Goal: Information Seeking & Learning: Learn about a topic

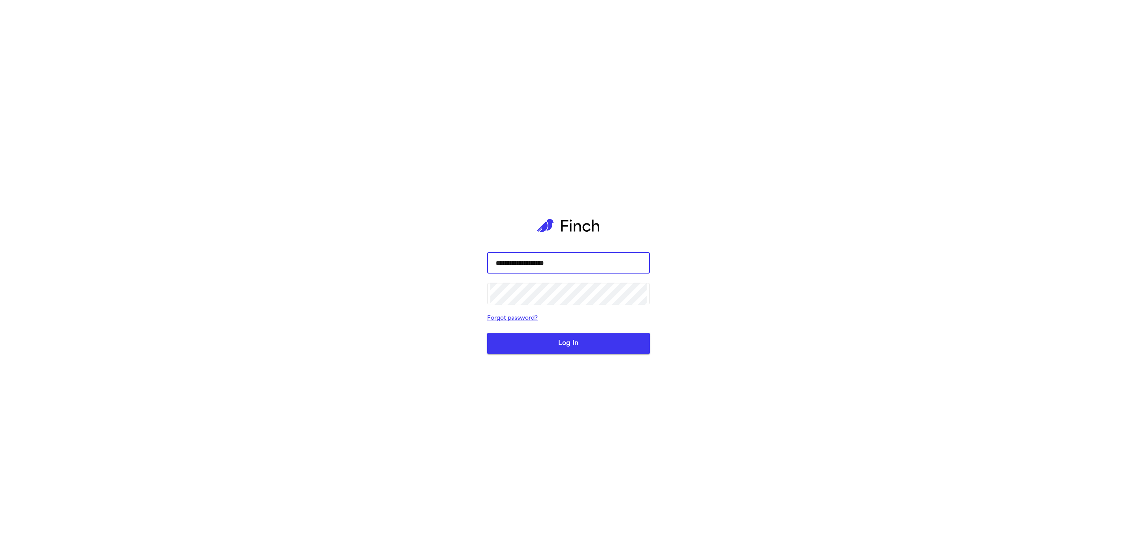
type input "**********"
click at [487, 333] on button "Log In" at bounding box center [568, 343] width 163 height 21
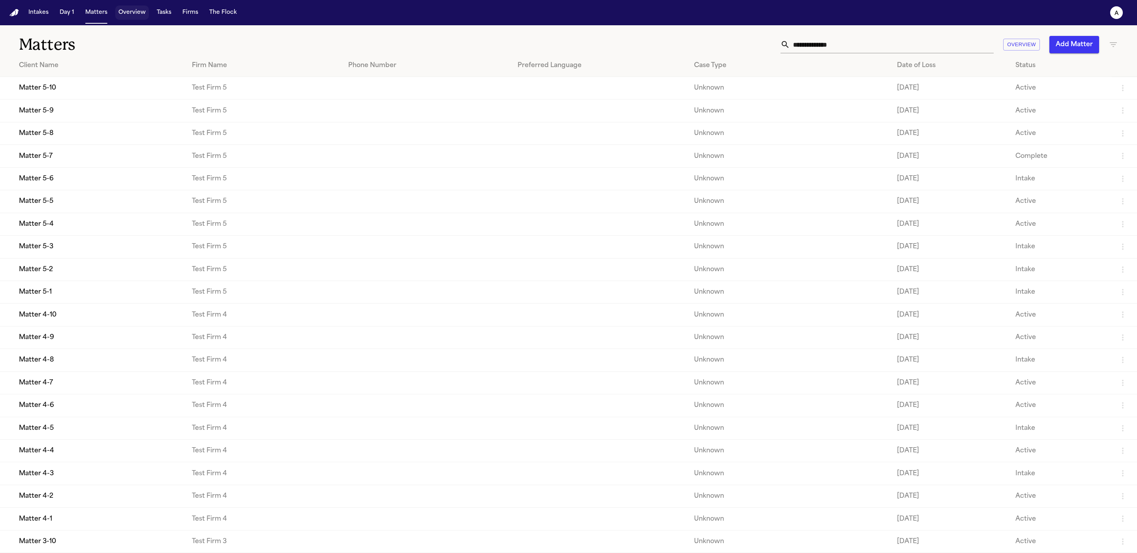
click at [126, 19] on button "Overview" at bounding box center [132, 13] width 34 height 14
select select "**"
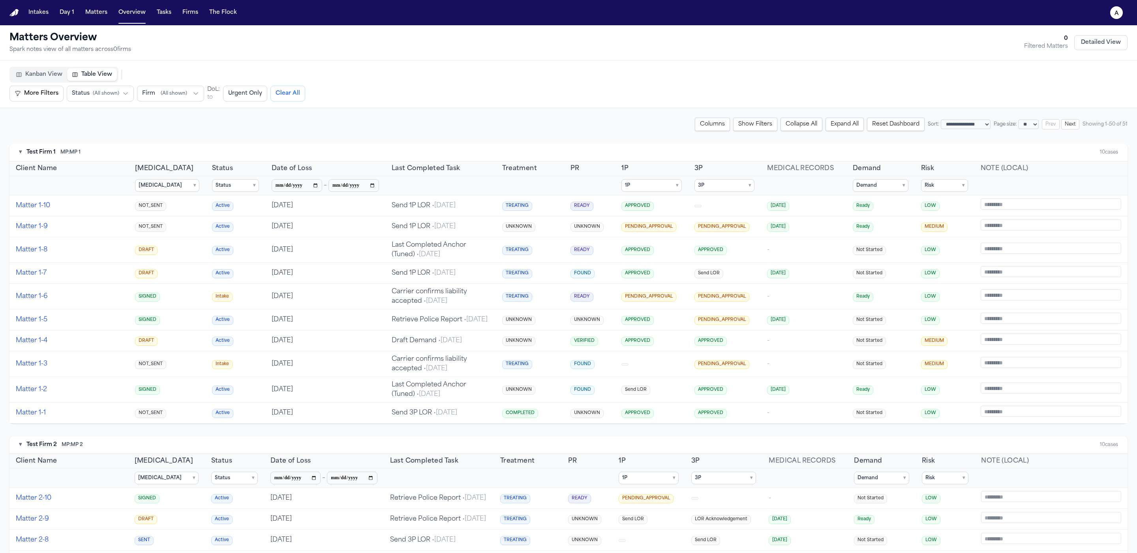
click at [937, 189] on summary "Risk ▾" at bounding box center [944, 185] width 47 height 13
click at [937, 220] on span "LOW" at bounding box center [940, 223] width 12 height 6
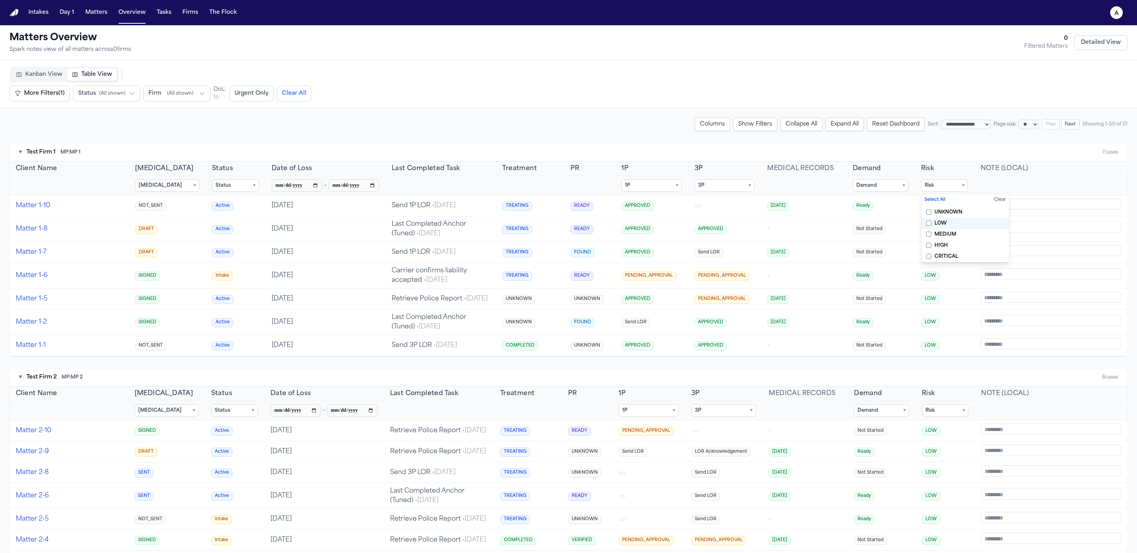
click at [937, 220] on span "LOW" at bounding box center [940, 223] width 12 height 6
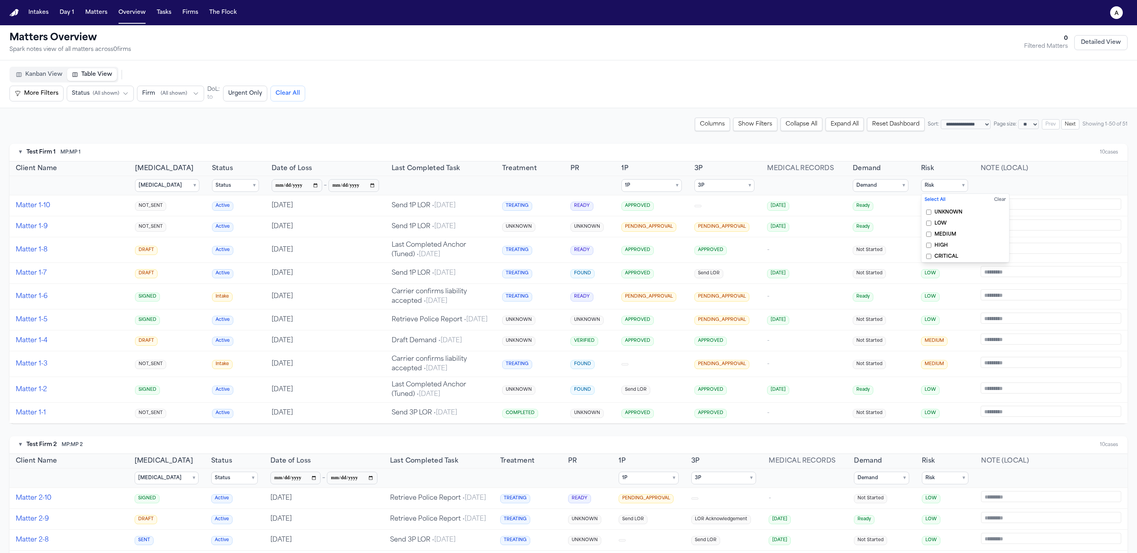
click at [212, 184] on summary "Status ▾" at bounding box center [235, 185] width 47 height 13
click at [260, 144] on div "▾ Test Firm 1 MP: MP 1 10 cases" at bounding box center [568, 153] width 1118 height 18
click at [212, 208] on label "Intake" at bounding box center [256, 212] width 88 height 11
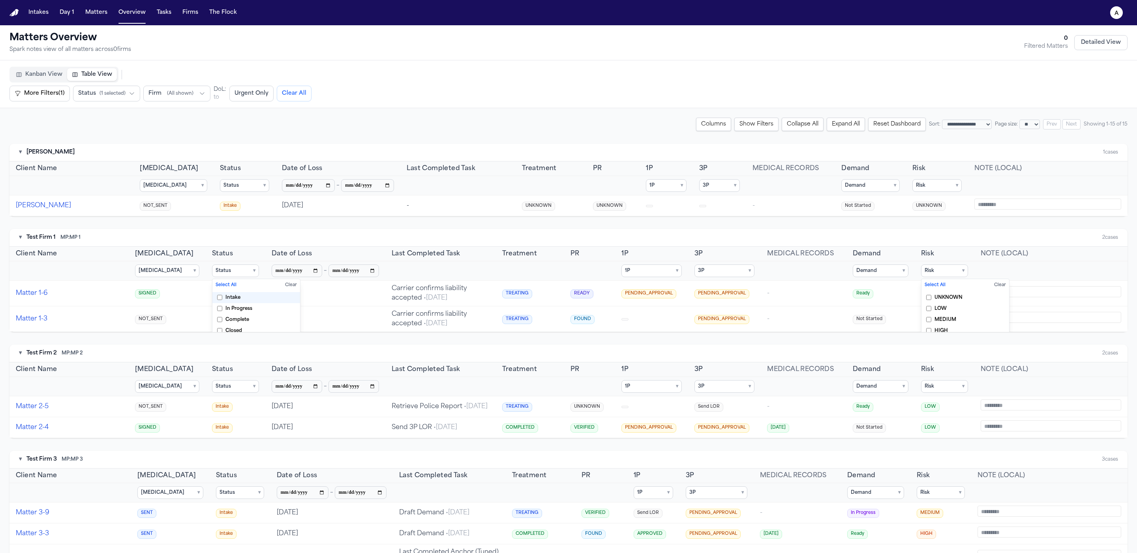
click at [227, 188] on summary "Status ▾" at bounding box center [244, 185] width 49 height 13
click at [233, 213] on span "Intake" at bounding box center [240, 212] width 15 height 6
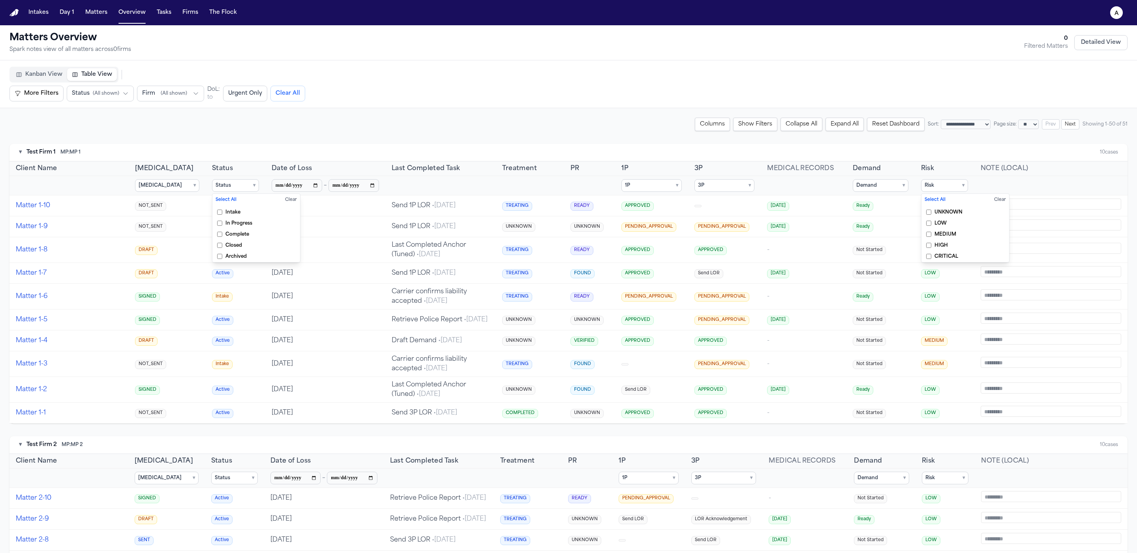
click at [224, 226] on label "In Progress" at bounding box center [256, 223] width 88 height 11
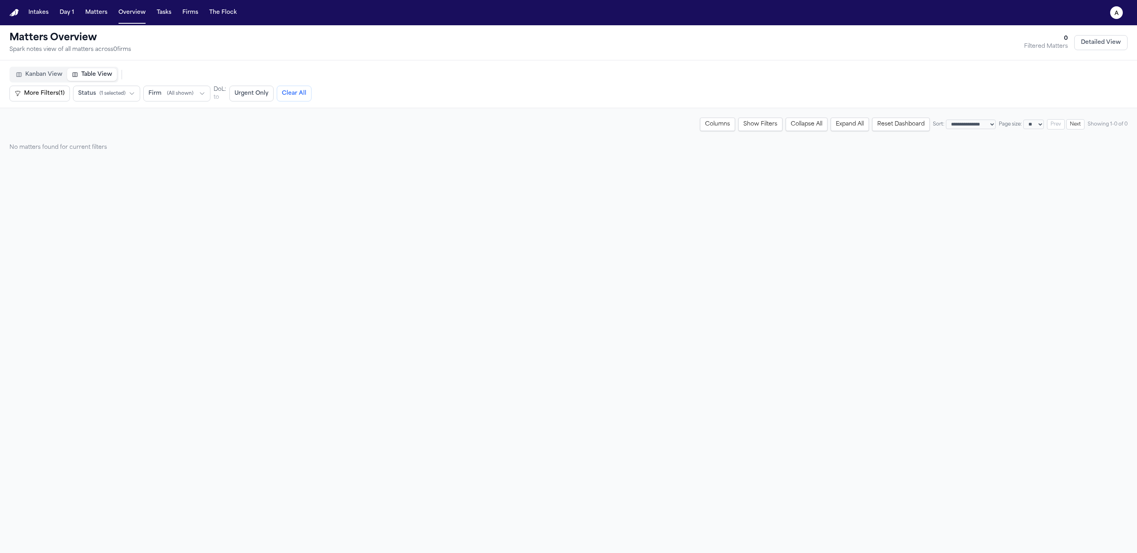
click at [872, 124] on button "Reset Dashboard" at bounding box center [901, 124] width 58 height 13
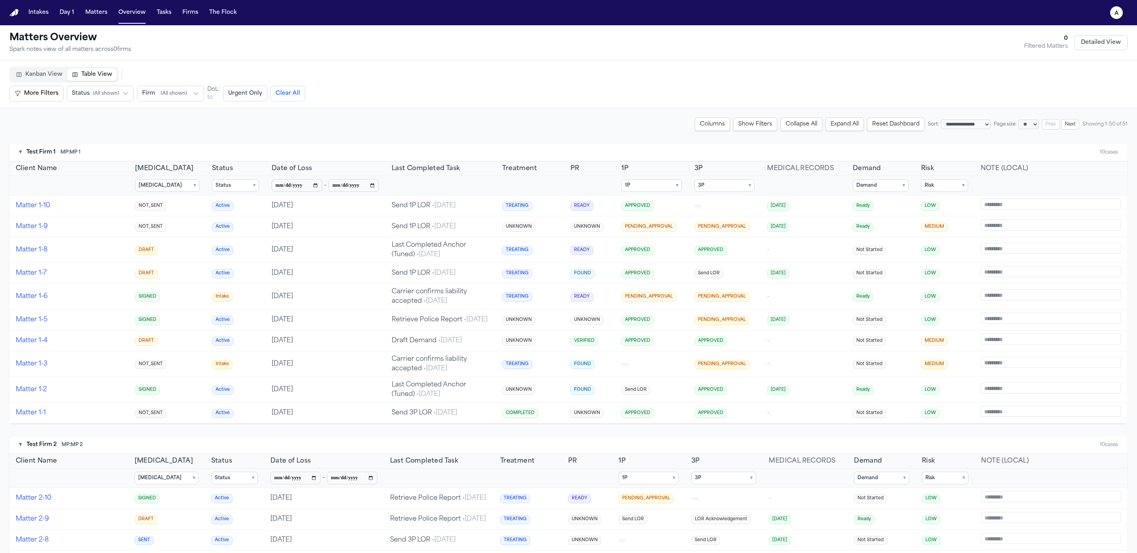
click at [212, 187] on summary "Status ▾" at bounding box center [235, 185] width 47 height 13
click at [221, 236] on label "Complete" at bounding box center [256, 234] width 88 height 11
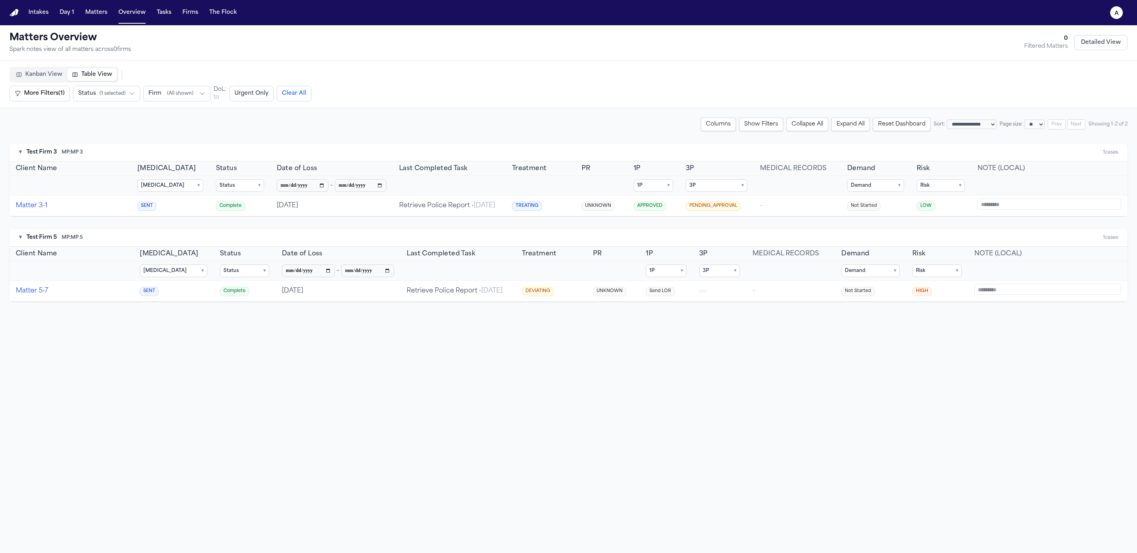
click at [235, 185] on summary "Status ▾" at bounding box center [240, 185] width 48 height 13
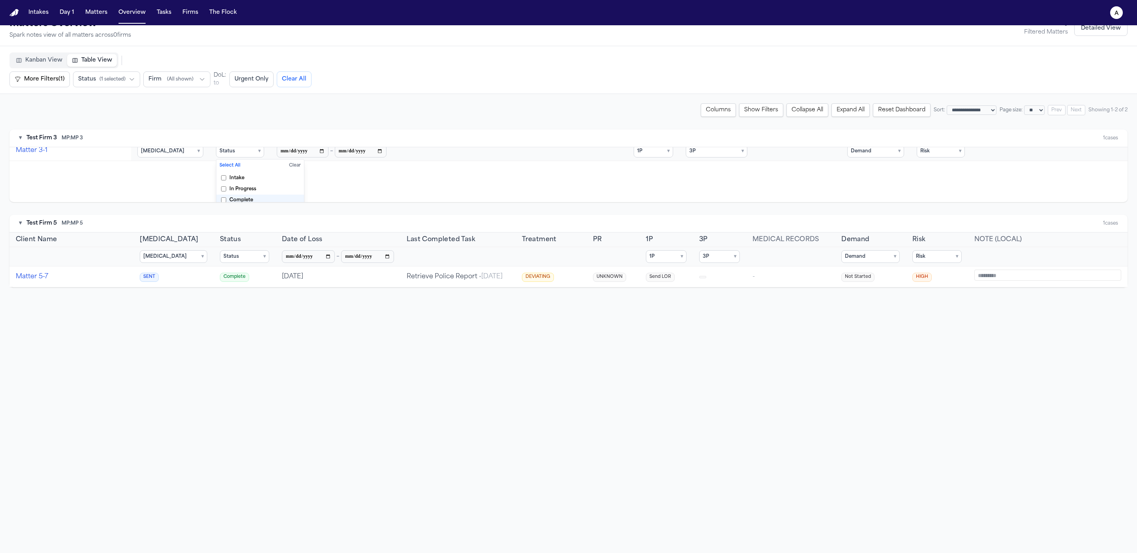
scroll to position [25, 0]
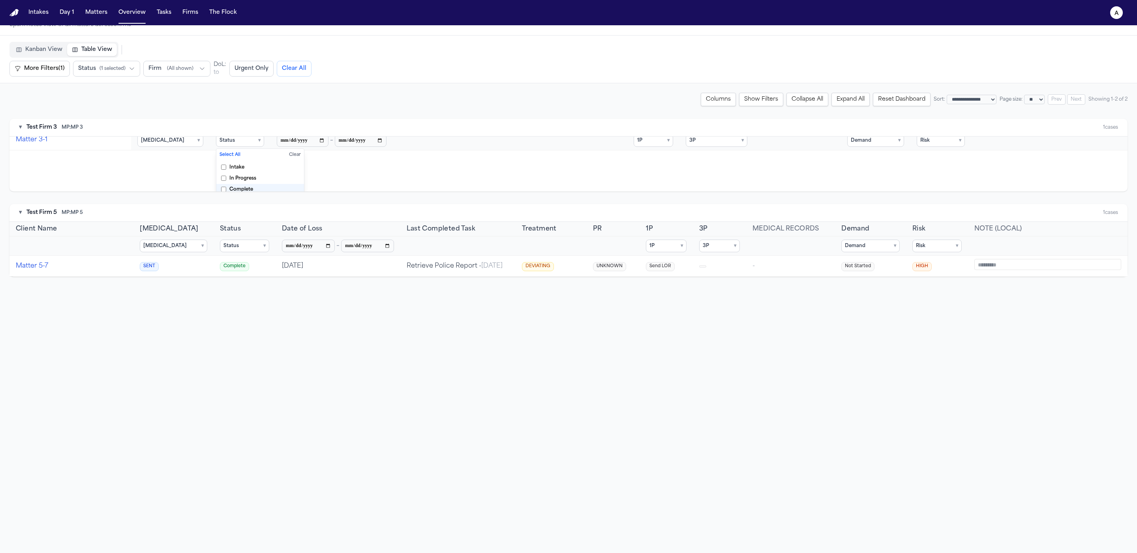
click at [289, 159] on button "Clear" at bounding box center [295, 155] width 12 height 7
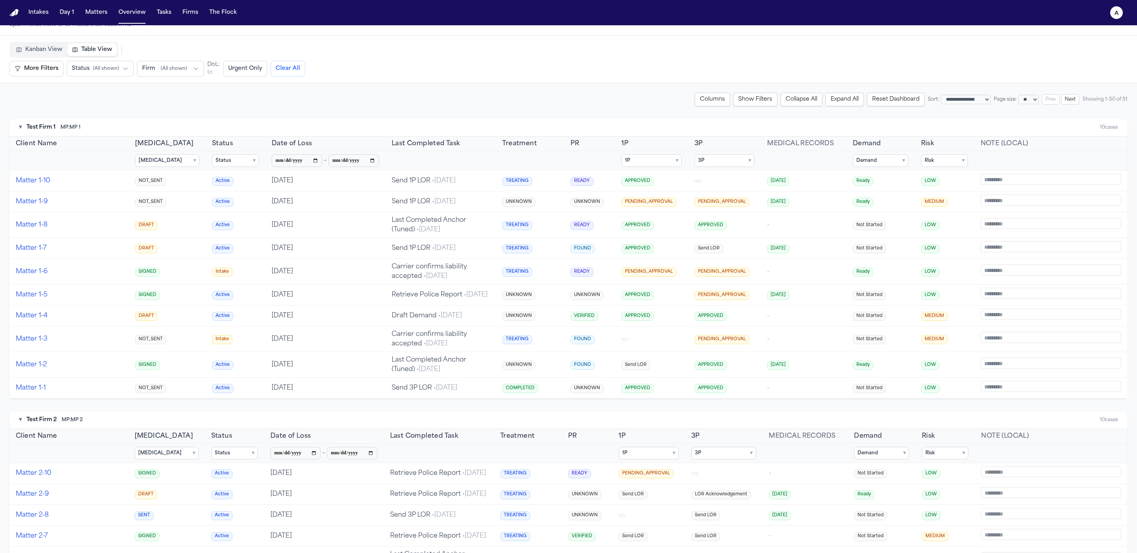
drag, startPoint x: 624, startPoint y: 163, endPoint x: 628, endPoint y: 164, distance: 5.0
click at [624, 163] on summary "1P ▾" at bounding box center [651, 160] width 60 height 13
click at [647, 197] on span "PENDING_APPROVAL" at bounding box center [661, 198] width 52 height 6
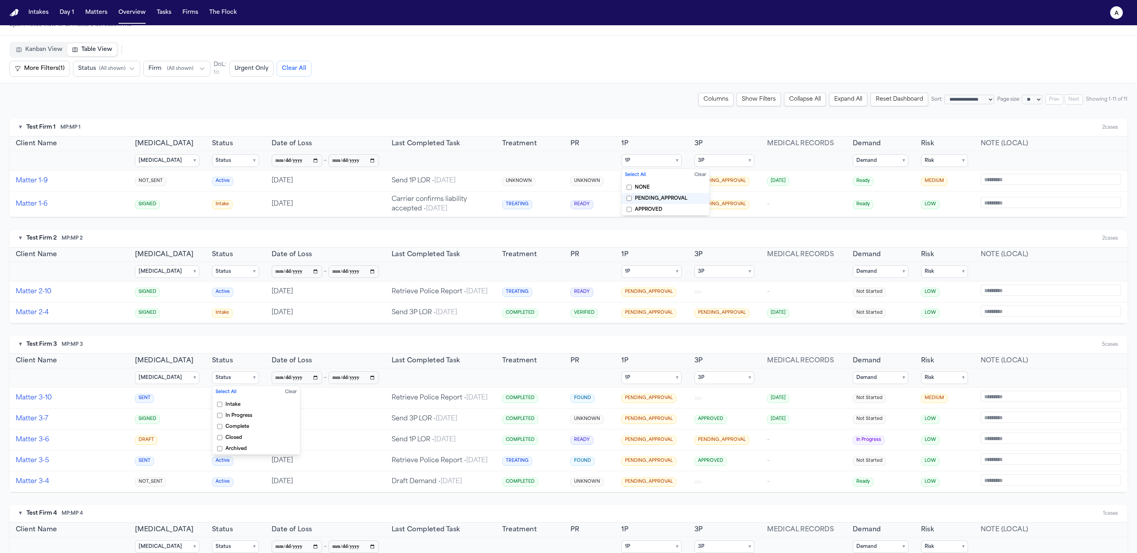
click at [768, 230] on div "▾ Test Firm 2 MP: MP 2 2 cases" at bounding box center [568, 239] width 1118 height 18
click at [672, 157] on summary "1P ▾" at bounding box center [651, 160] width 60 height 13
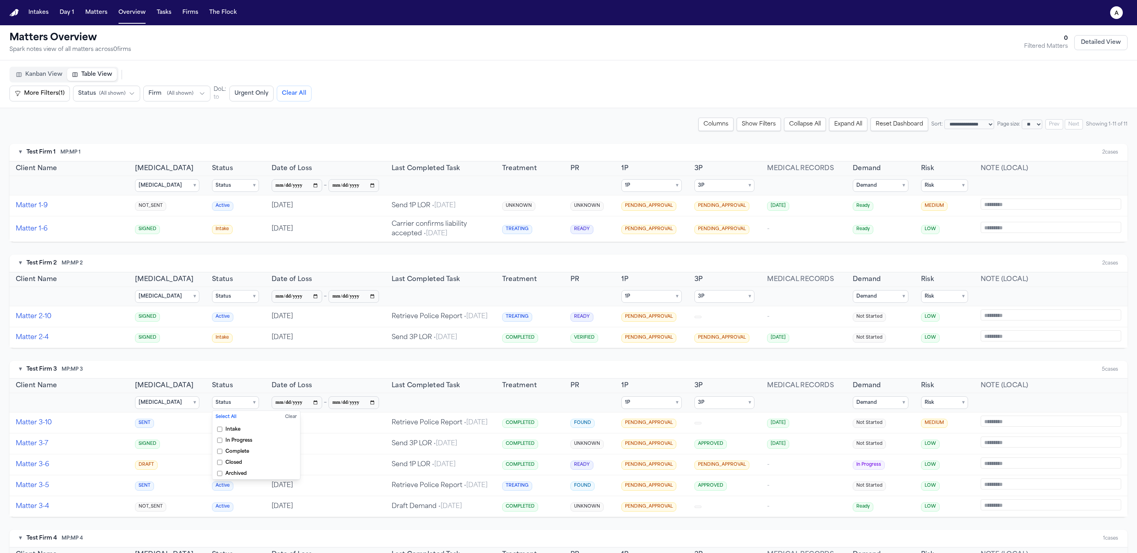
click at [19, 261] on div "▾ Test Firm 2 MP: MP 2 2 cases" at bounding box center [568, 264] width 1118 height 18
click at [20, 262] on button "▾" at bounding box center [20, 263] width 3 height 8
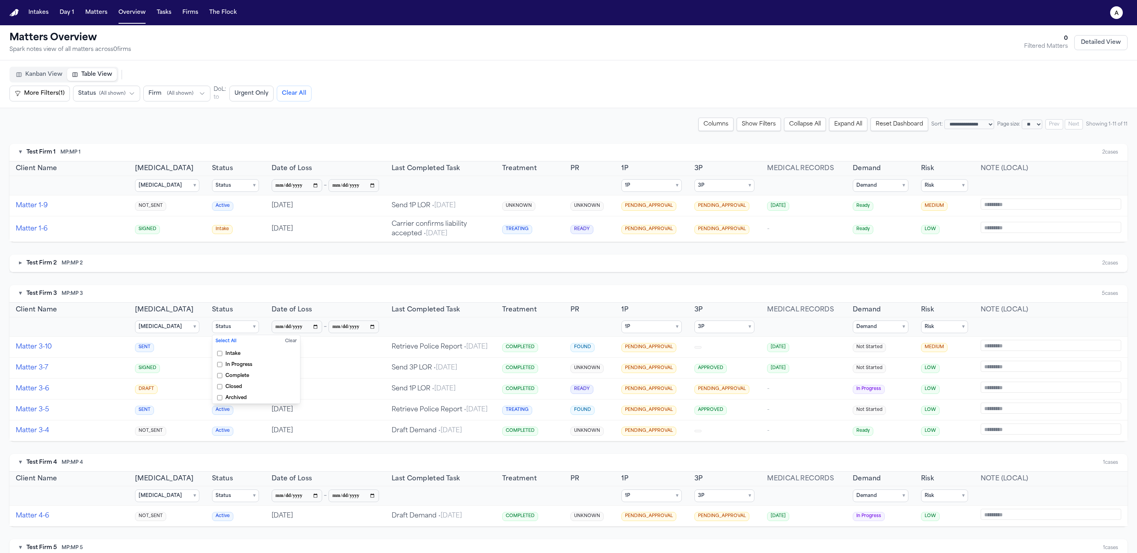
click at [20, 262] on button "▸" at bounding box center [20, 263] width 3 height 8
